Goal: Task Accomplishment & Management: Use online tool/utility

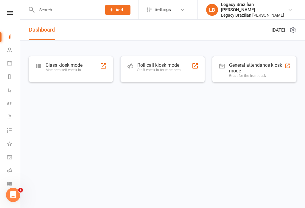
click at [10, 12] on icon at bounding box center [10, 13] width 6 height 4
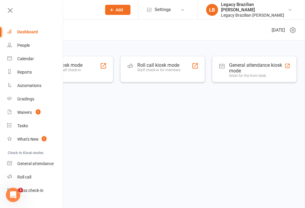
click at [283, 4] on div "Legacy Brazilian Jiu Jitsu" at bounding box center [254, 7] width 67 height 11
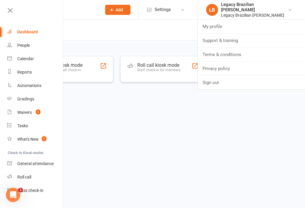
click at [294, 7] on link "LB Legacy Brazilian Jiu Jitsu Legacy Brazilian Jiu Jitsu" at bounding box center [250, 10] width 89 height 16
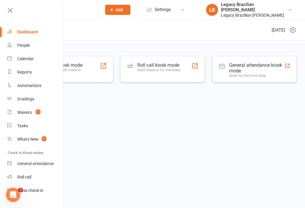
click at [24, 48] on div "People" at bounding box center [23, 45] width 13 height 5
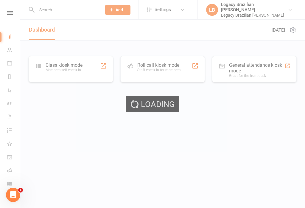
select select "100"
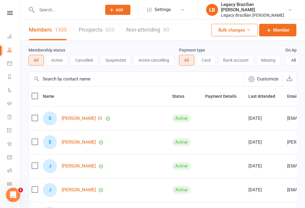
click at [7, 102] on icon at bounding box center [9, 103] width 5 height 5
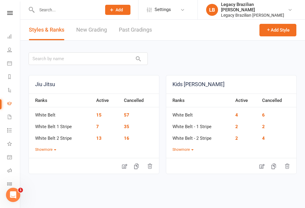
click at [49, 152] on button "Show more" at bounding box center [45, 150] width 21 height 6
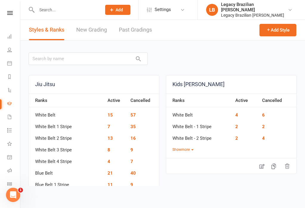
click at [10, 11] on icon at bounding box center [10, 13] width 6 height 4
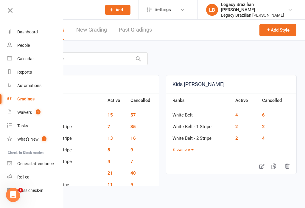
click at [39, 41] on link "People" at bounding box center [35, 45] width 56 height 13
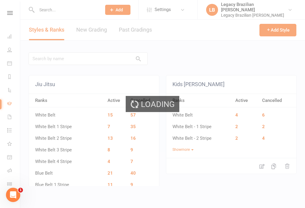
select select "100"
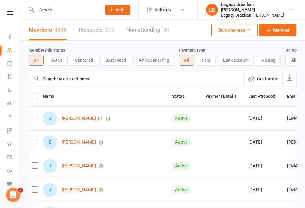
click at [10, 35] on icon at bounding box center [9, 36] width 5 height 5
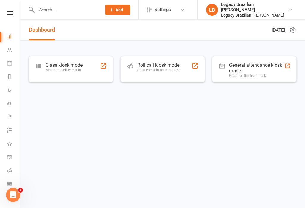
click at [84, 70] on div "Class kiosk mode Members self check-in" at bounding box center [71, 69] width 85 height 26
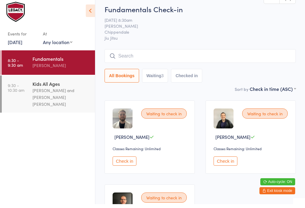
scroll to position [4, 0]
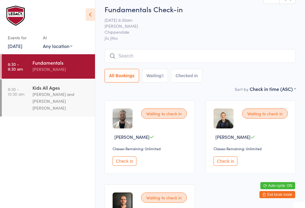
click at [164, 55] on input "search" at bounding box center [200, 56] width 191 height 14
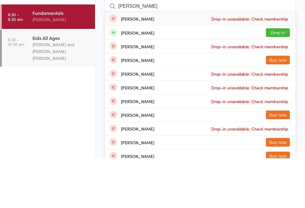
type input "[PERSON_NAME]"
click at [284, 78] on button "Drop in" at bounding box center [278, 82] width 24 height 9
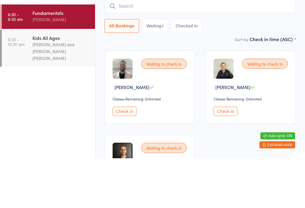
scroll to position [54, 0]
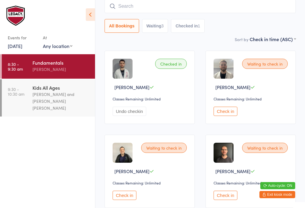
click at [199, 18] on div "All Bookings Waiting 3 Checked in 1" at bounding box center [200, 15] width 191 height 33
click at [207, 11] on input "search" at bounding box center [200, 6] width 191 height 14
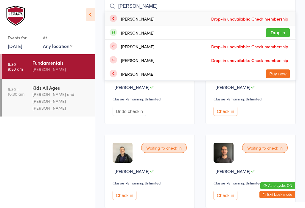
type input "[PERSON_NAME]"
click at [286, 34] on button "Drop in" at bounding box center [278, 32] width 24 height 9
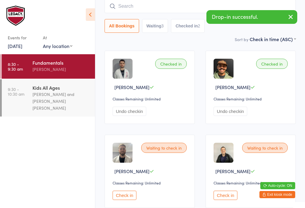
click at [158, 6] on input "search" at bounding box center [200, 6] width 191 height 14
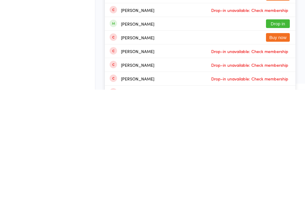
type input "Jam"
click at [280, 138] on button "Drop in" at bounding box center [278, 142] width 24 height 9
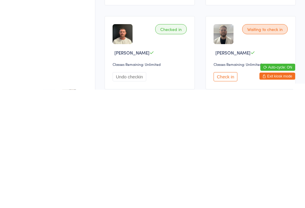
click at [57, 54] on ul "8:30 - 9:30 am Fundamentals [PERSON_NAME] 9:30 - 10:30 am Kids All Ages [PERSON…" at bounding box center [47, 131] width 95 height 154
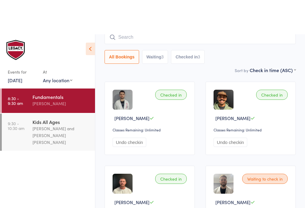
scroll to position [0, 0]
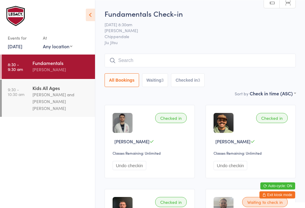
click at [143, 59] on input "search" at bounding box center [200, 60] width 191 height 14
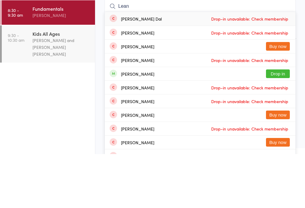
type input "Lean"
click at [280, 123] on button "Drop in" at bounding box center [278, 127] width 24 height 9
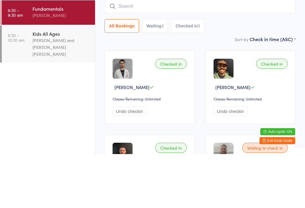
scroll to position [54, 0]
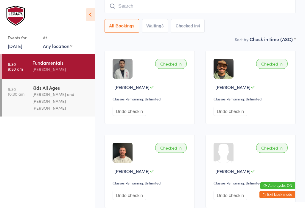
click at [133, 8] on input "search" at bounding box center [200, 6] width 191 height 14
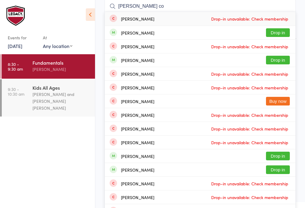
type input "[PERSON_NAME] co"
click at [277, 32] on button "Drop in" at bounding box center [278, 32] width 24 height 9
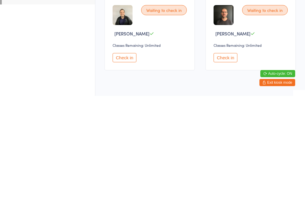
click at [122, 165] on button "Check in" at bounding box center [125, 169] width 24 height 9
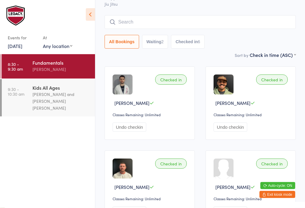
scroll to position [0, 0]
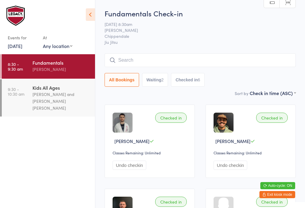
click at [141, 60] on input "search" at bounding box center [200, 60] width 191 height 14
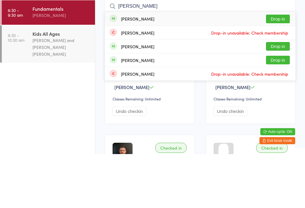
type input "[PERSON_NAME]"
click at [275, 69] on button "Drop in" at bounding box center [278, 73] width 24 height 9
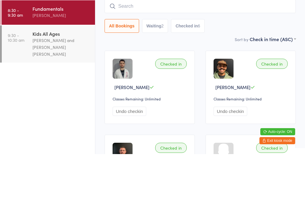
scroll to position [54, 0]
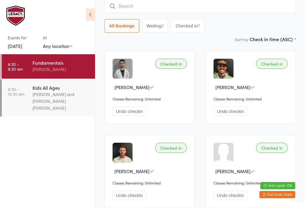
click at [152, 6] on input "search" at bounding box center [200, 6] width 191 height 14
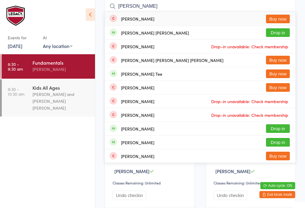
type input "[PERSON_NAME]"
click at [284, 36] on button "Drop in" at bounding box center [278, 32] width 24 height 9
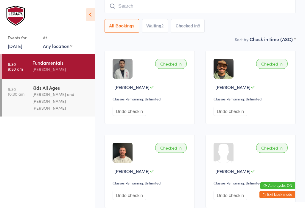
click at [217, 10] on input "search" at bounding box center [200, 6] width 191 height 14
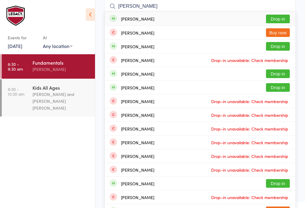
type input "[PERSON_NAME]"
click at [285, 17] on button "Drop in" at bounding box center [278, 19] width 24 height 9
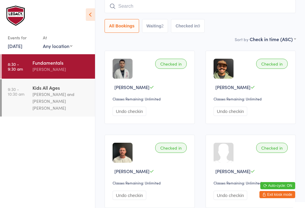
click at [148, 12] on input "search" at bounding box center [200, 6] width 191 height 14
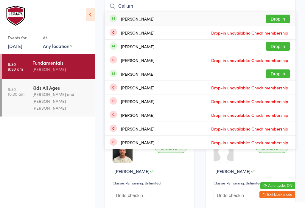
type input "Callum"
click at [280, 44] on button "Drop in" at bounding box center [278, 46] width 24 height 9
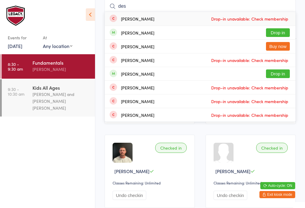
type input "des"
click at [285, 32] on button "Drop in" at bounding box center [278, 32] width 24 height 9
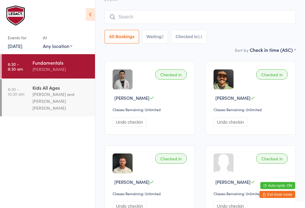
scroll to position [38, 0]
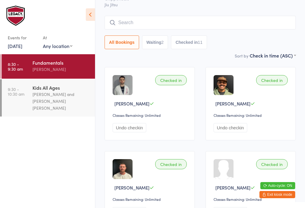
click at [212, 23] on input "search" at bounding box center [200, 23] width 191 height 14
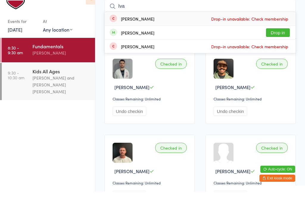
type input "Iva"
click at [281, 45] on button "Drop in" at bounding box center [278, 49] width 24 height 9
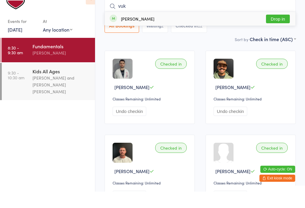
type input "vuk"
click at [280, 31] on button "Drop in" at bounding box center [278, 35] width 24 height 9
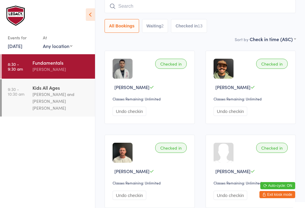
click at [161, 6] on input "search" at bounding box center [200, 6] width 191 height 14
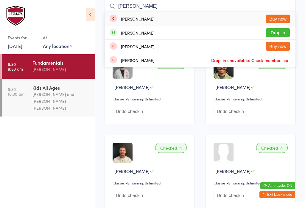
type input "[PERSON_NAME]"
click at [284, 35] on button "Drop in" at bounding box center [278, 32] width 24 height 9
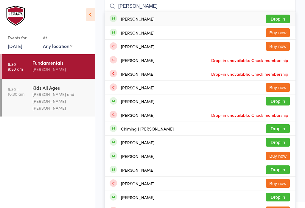
type input "[PERSON_NAME]"
click at [277, 19] on button "Drop in" at bounding box center [278, 19] width 24 height 9
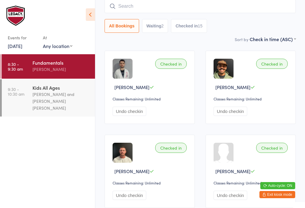
click at [215, 3] on input "search" at bounding box center [200, 6] width 191 height 14
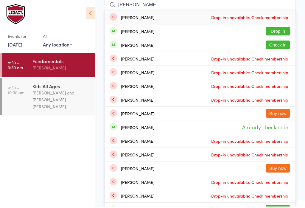
type input "[PERSON_NAME]"
click at [281, 46] on button "Check in" at bounding box center [278, 46] width 24 height 9
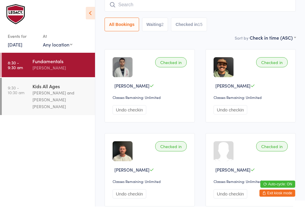
scroll to position [55, 0]
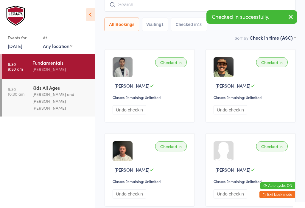
click at [150, 5] on input "search" at bounding box center [200, 5] width 191 height 14
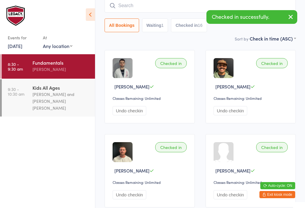
scroll to position [54, 0]
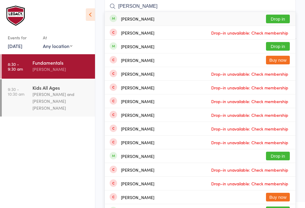
type input "[PERSON_NAME]"
click at [277, 21] on button "Drop in" at bounding box center [278, 19] width 24 height 9
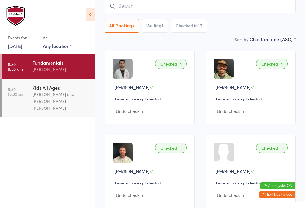
click at [205, 8] on input "search" at bounding box center [200, 6] width 191 height 14
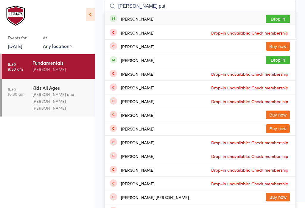
type input "[PERSON_NAME] put"
click at [280, 19] on button "Drop in" at bounding box center [278, 19] width 24 height 9
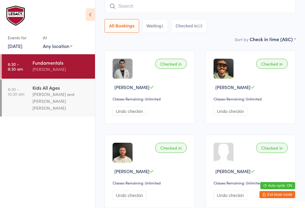
click at [215, 18] on div "All Bookings Waiting 1 Checked in 18" at bounding box center [200, 15] width 191 height 33
click at [218, 6] on input "search" at bounding box center [200, 6] width 191 height 14
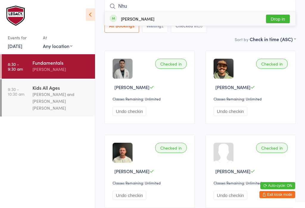
type input "Nhu"
click at [285, 15] on button "Drop in" at bounding box center [278, 19] width 24 height 9
